Goal: Task Accomplishment & Management: Manage account settings

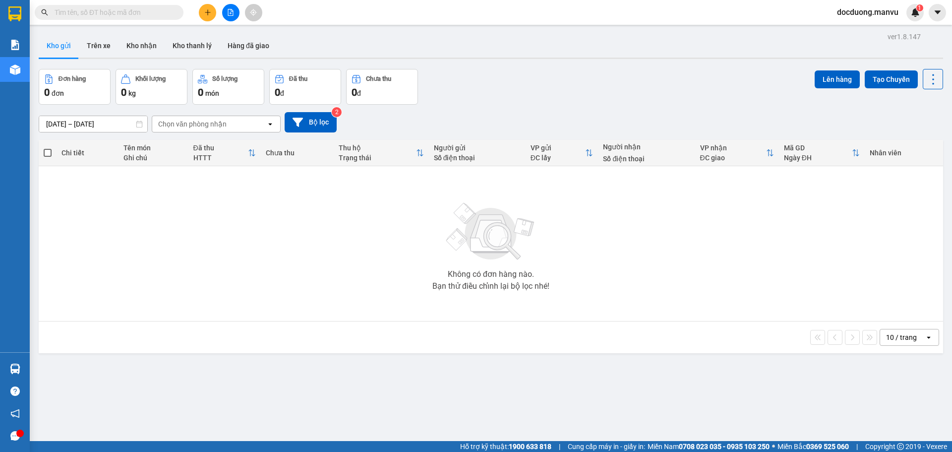
click at [202, 4] on div at bounding box center [230, 12] width 74 height 17
click at [202, 9] on button at bounding box center [207, 12] width 17 height 17
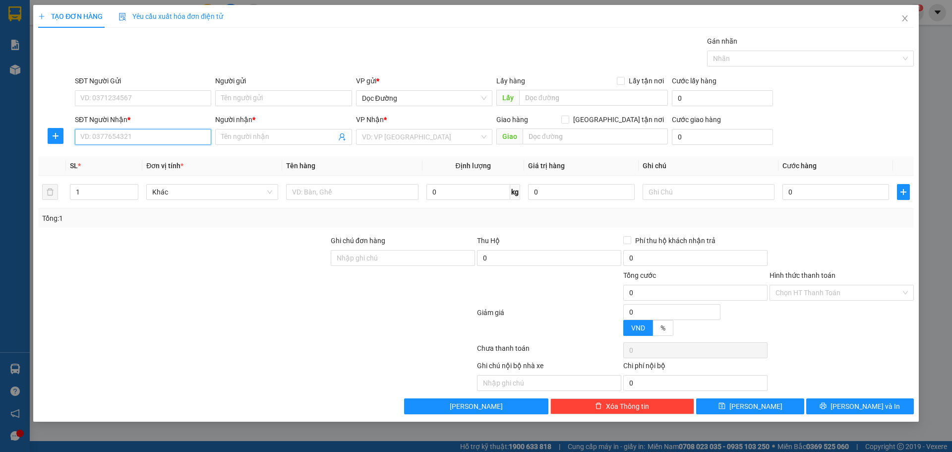
click at [154, 139] on input "SĐT Người Nhận *" at bounding box center [143, 137] width 136 height 16
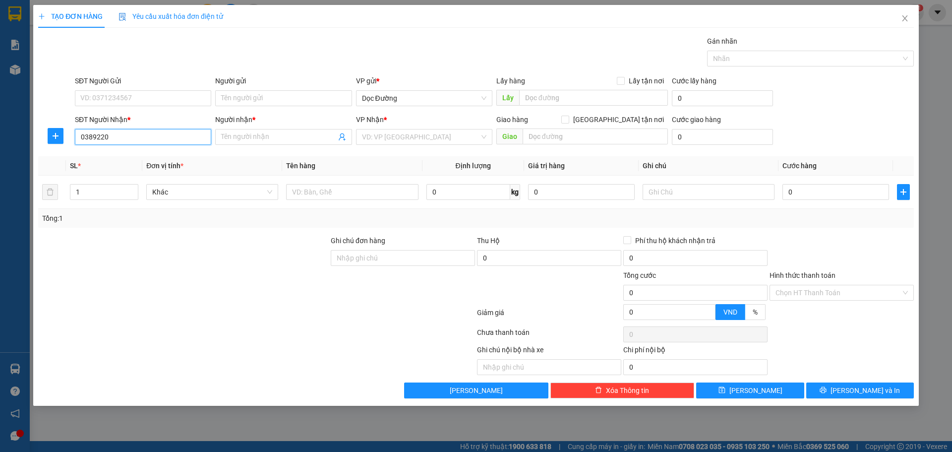
click at [128, 137] on input "0389220" at bounding box center [143, 137] width 136 height 16
click at [139, 156] on div "0389220637 - nh phố xưa" at bounding box center [143, 156] width 124 height 11
type input "0389220637"
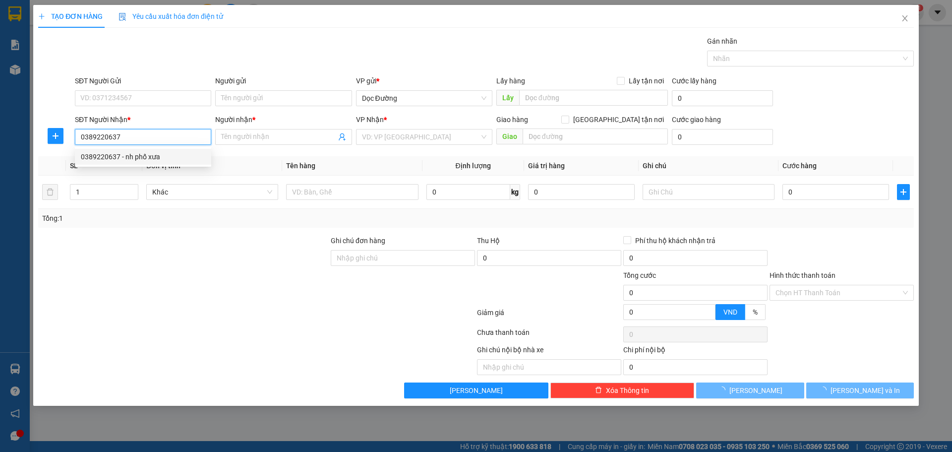
type input "nh phố xưa"
type input "kỳ liên"
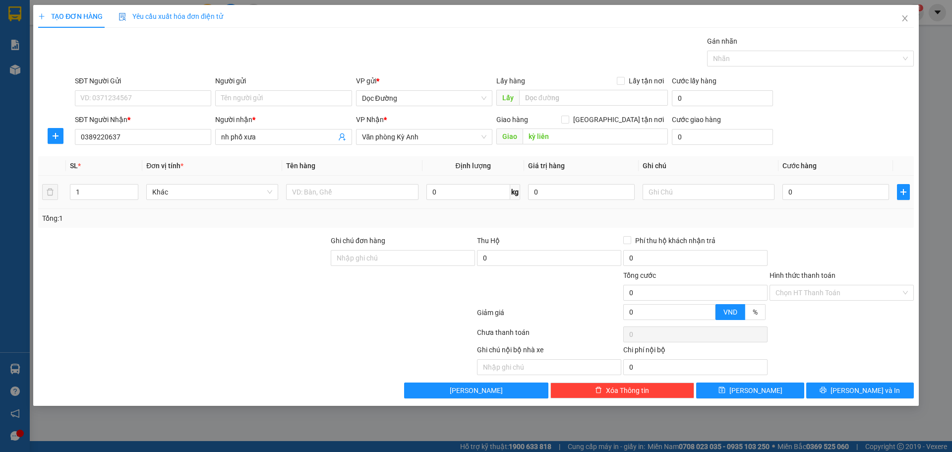
click at [360, 201] on div at bounding box center [352, 192] width 132 height 20
click at [365, 195] on input "text" at bounding box center [352, 192] width 132 height 16
type input "1xop"
type input "001"
type input "1"
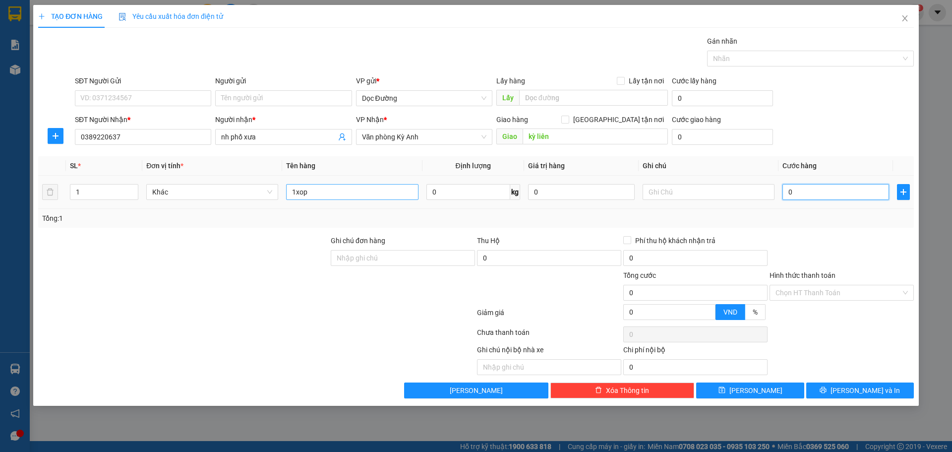
type input "1"
type input "0.010"
type input "10"
type input "00.100"
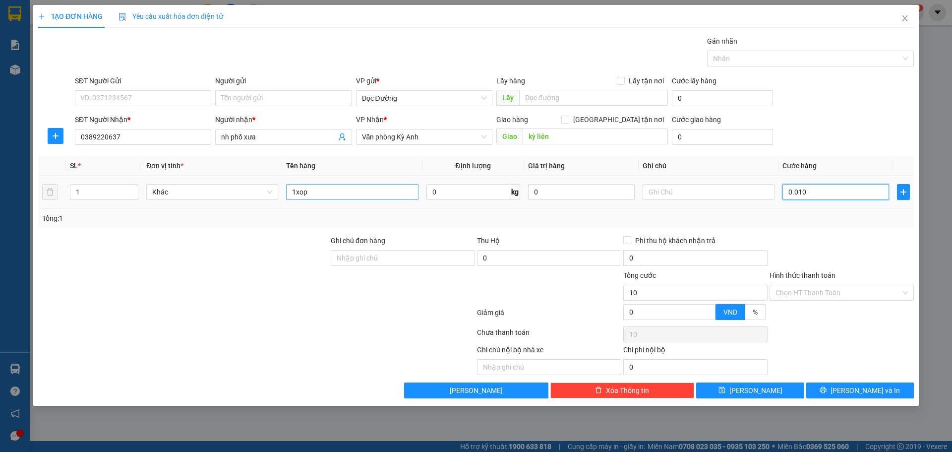
type input "100"
type input "0.001.000"
type input "1.000"
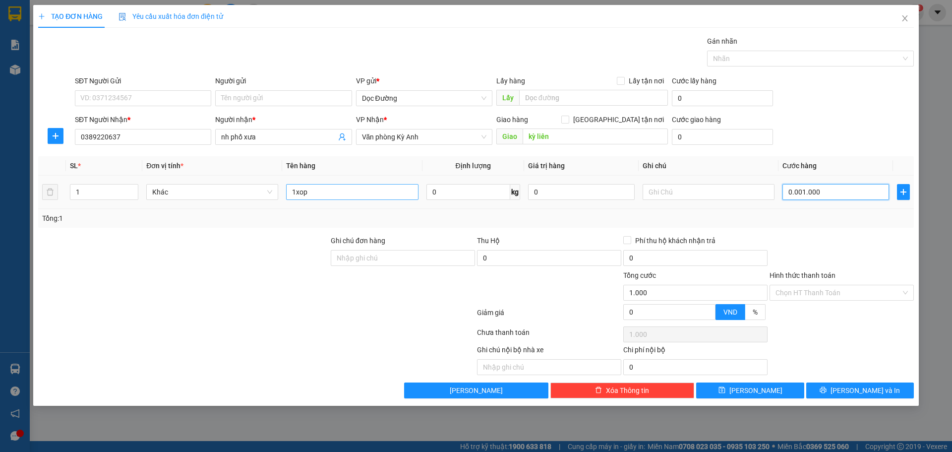
type input "000.010.000"
type input "10.000"
type input "00.000.100.000"
type input "100.000"
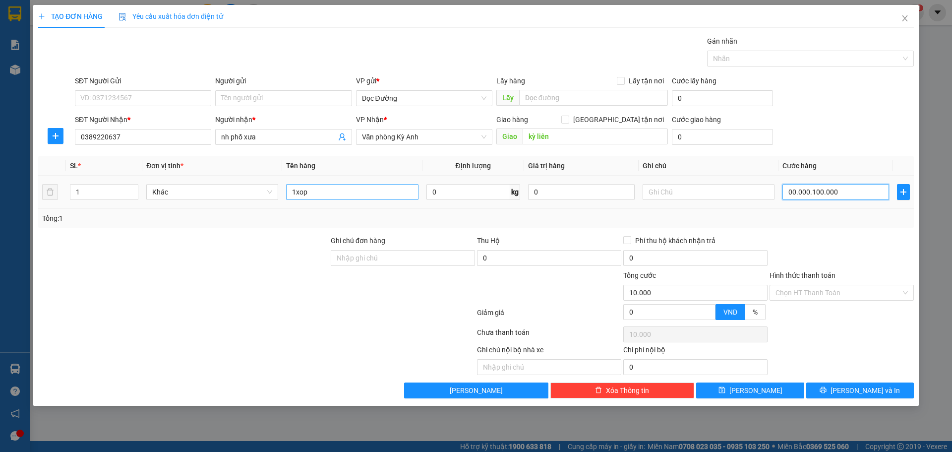
type input "100.000"
click at [769, 388] on button "[PERSON_NAME]" at bounding box center [750, 390] width 108 height 16
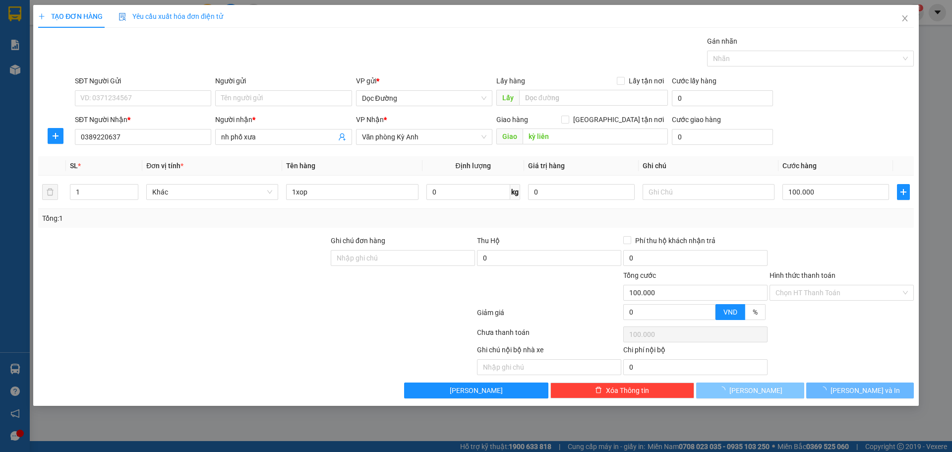
type input "0"
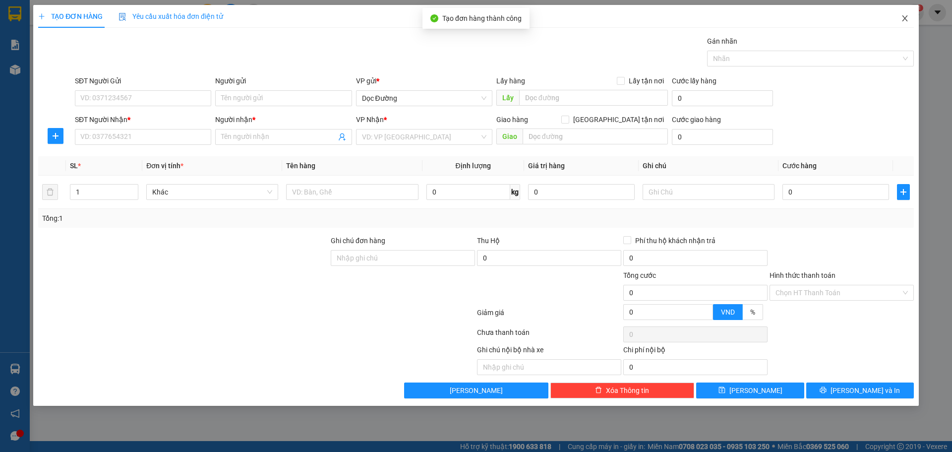
click at [910, 21] on span "Close" at bounding box center [905, 19] width 28 height 28
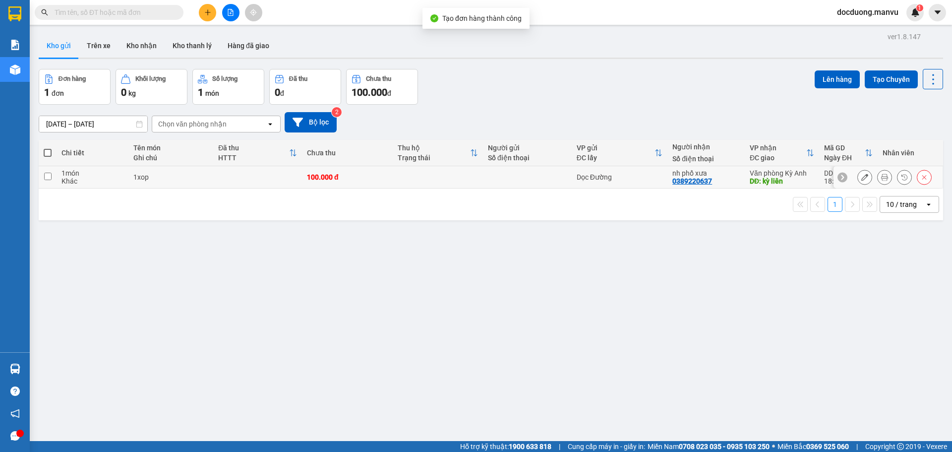
click at [194, 169] on td "1xop" at bounding box center [170, 177] width 85 height 22
checkbox input "true"
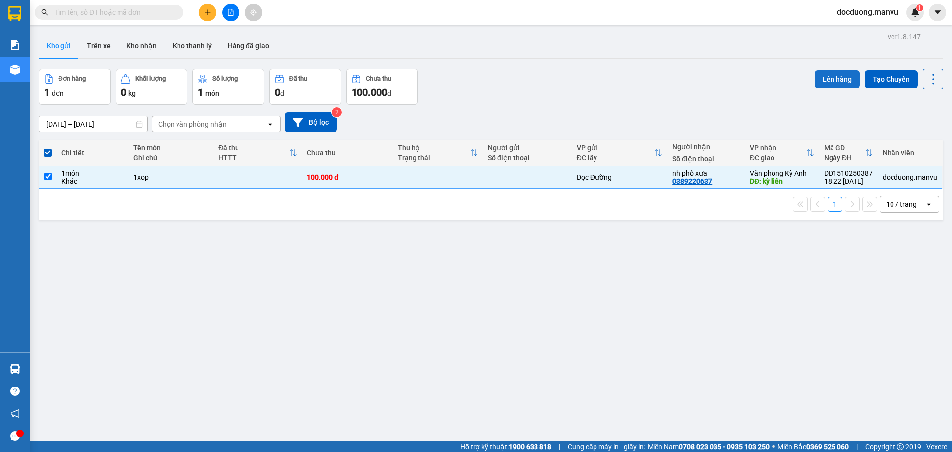
click at [814, 78] on button "Lên hàng" at bounding box center [836, 79] width 45 height 18
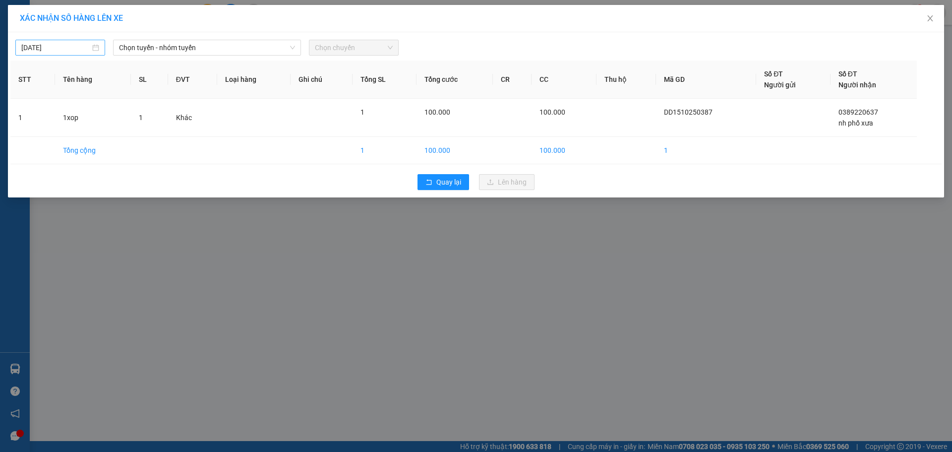
click at [73, 43] on input "[DATE]" at bounding box center [55, 47] width 69 height 11
type input "[DATE]"
drag, startPoint x: 232, startPoint y: 63, endPoint x: 206, endPoint y: 62, distance: 25.8
click at [231, 63] on th "Loại hàng" at bounding box center [253, 79] width 73 height 38
click at [182, 59] on div "[DATE] Chọn tuyến - nhóm tuyến Chọn chuyến STT Tên hàng SL ĐVT Loại hàng Ghi ch…" at bounding box center [476, 114] width 936 height 165
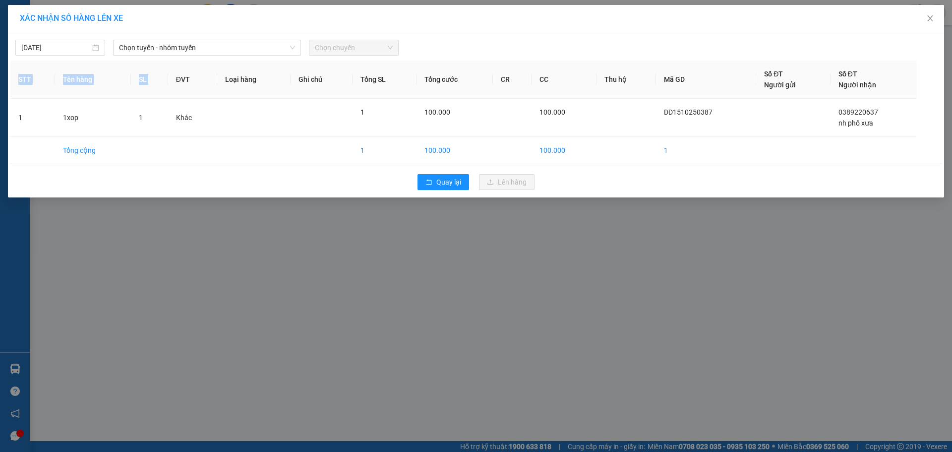
click at [170, 60] on div "[DATE] Chọn tuyến - nhóm tuyến Chọn chuyến STT Tên hàng SL ĐVT Loại hàng Ghi ch…" at bounding box center [476, 114] width 936 height 165
click at [169, 68] on th "ĐVT" at bounding box center [193, 79] width 50 height 38
click at [170, 51] on span "Chọn tuyến - nhóm tuyến" at bounding box center [207, 47] width 176 height 15
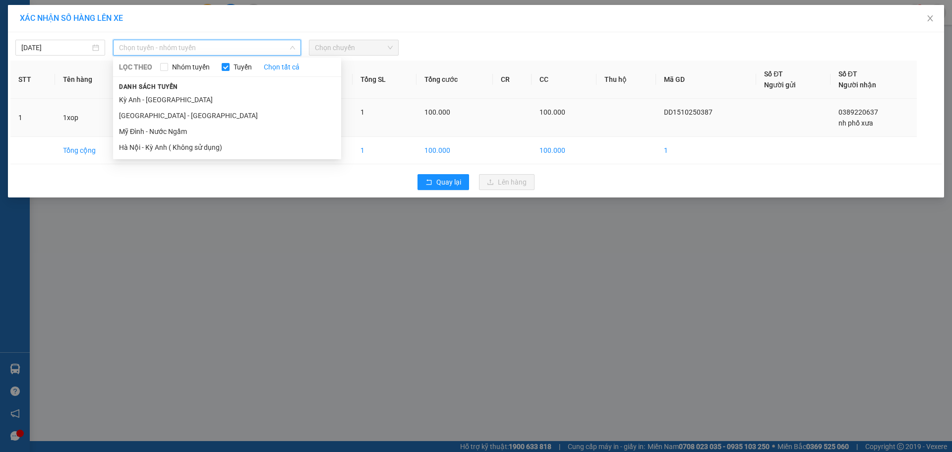
click at [174, 113] on li "[GEOGRAPHIC_DATA] - [GEOGRAPHIC_DATA]" at bounding box center [227, 116] width 228 height 16
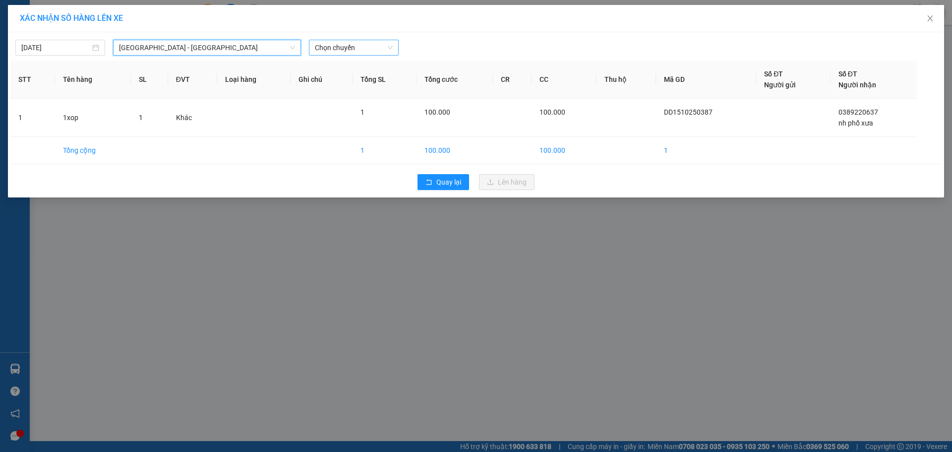
click at [334, 46] on span "Chọn chuyến" at bounding box center [354, 47] width 78 height 15
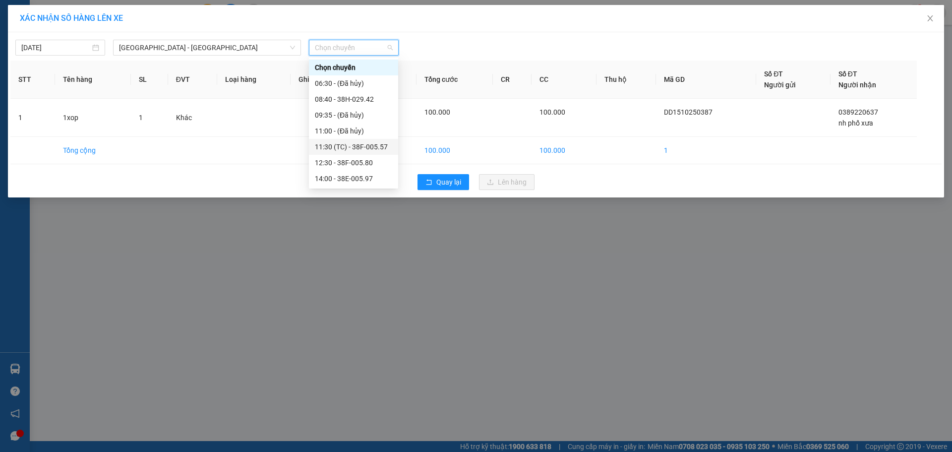
click at [378, 139] on div "11:30 (TC) - 38F-005.57" at bounding box center [353, 147] width 89 height 16
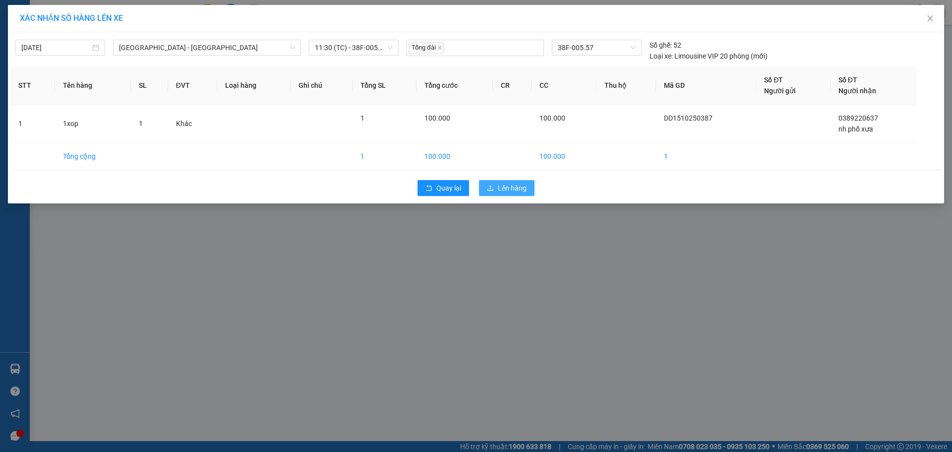
click at [528, 189] on button "Lên hàng" at bounding box center [507, 188] width 56 height 16
